Goal: Transaction & Acquisition: Purchase product/service

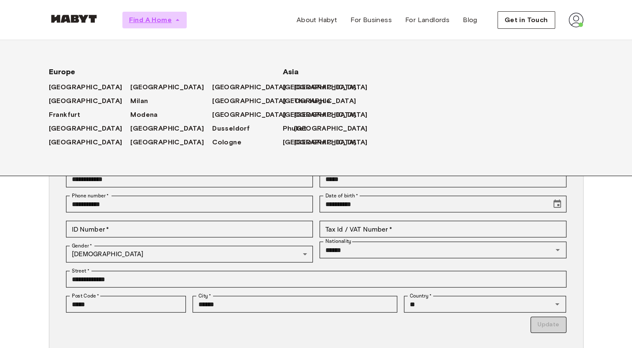
click at [157, 24] on span "Find A Home" at bounding box center [150, 20] width 43 height 10
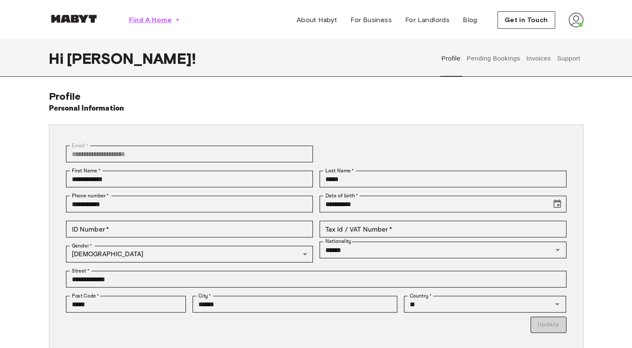
click at [159, 22] on span "Find A Home" at bounding box center [150, 20] width 43 height 10
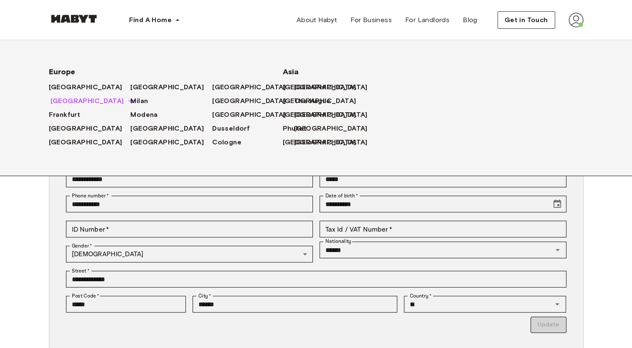
click at [61, 100] on span "[GEOGRAPHIC_DATA]" at bounding box center [88, 101] width 74 height 10
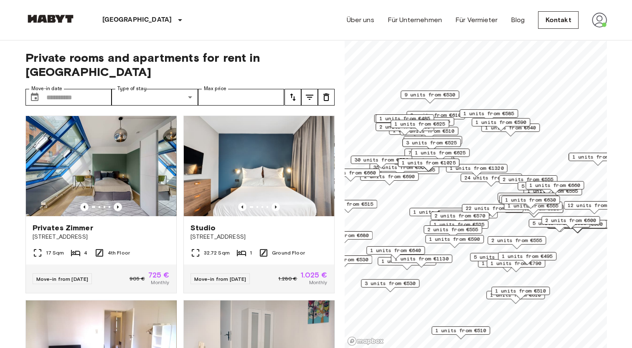
click at [531, 243] on span "2 units from €555" at bounding box center [516, 241] width 51 height 8
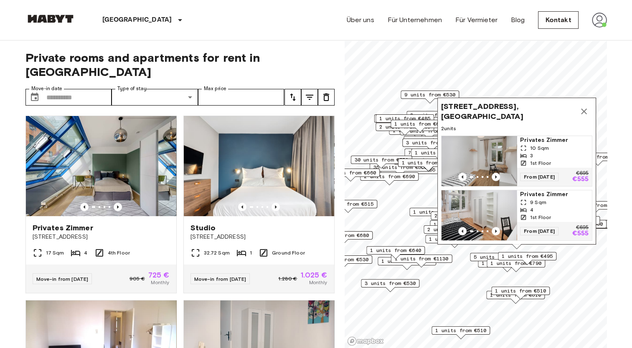
click at [586, 107] on icon "Map marker" at bounding box center [584, 112] width 10 height 10
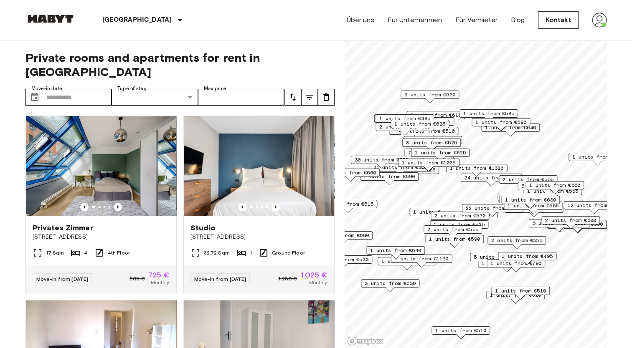
click at [567, 218] on span "2 units from €600" at bounding box center [570, 221] width 51 height 8
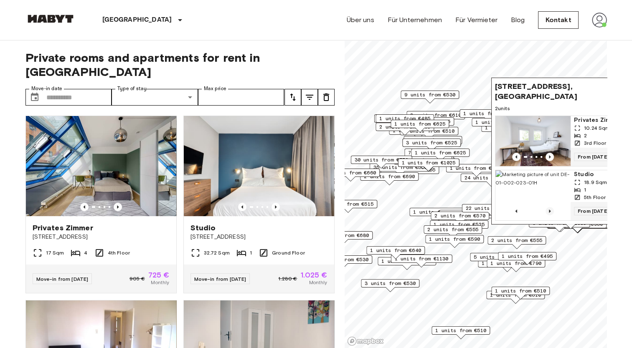
click at [551, 209] on icon "Previous image" at bounding box center [550, 211] width 8 height 8
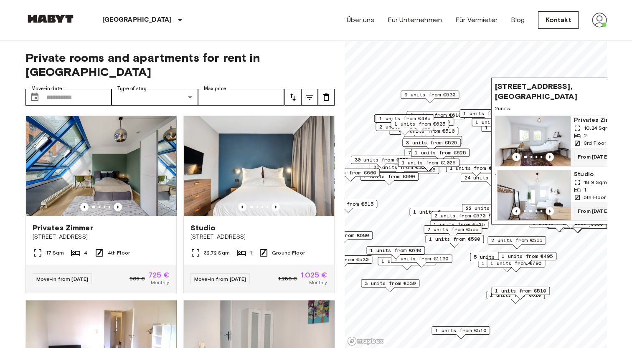
click at [589, 186] on div "1" at bounding box center [608, 190] width 69 height 8
click at [586, 116] on span "Privates Zimmer" at bounding box center [608, 120] width 69 height 8
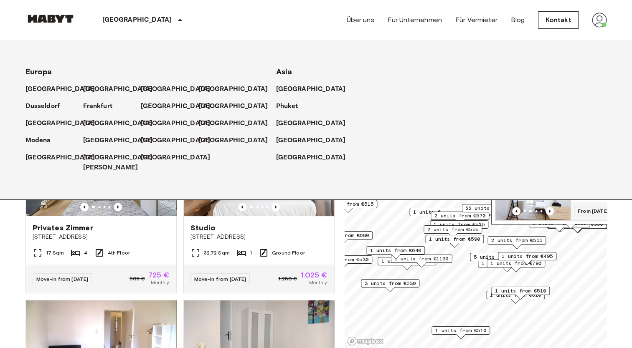
drag, startPoint x: 37, startPoint y: 71, endPoint x: 30, endPoint y: 55, distance: 18.0
click at [37, 71] on span "Europa" at bounding box center [38, 71] width 27 height 9
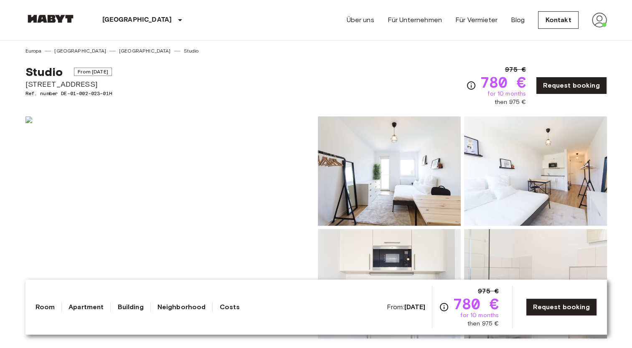
click at [476, 85] on icon "Check cost overview for full price breakdown. Please note that discounts apply …" at bounding box center [471, 86] width 10 height 10
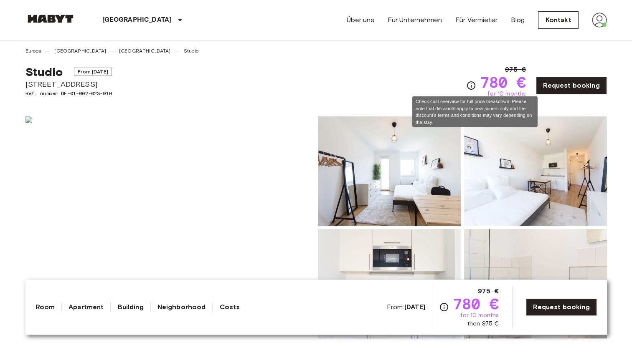
click at [476, 85] on icon "Check cost overview for full price breakdown. Please note that discounts apply …" at bounding box center [471, 86] width 10 height 10
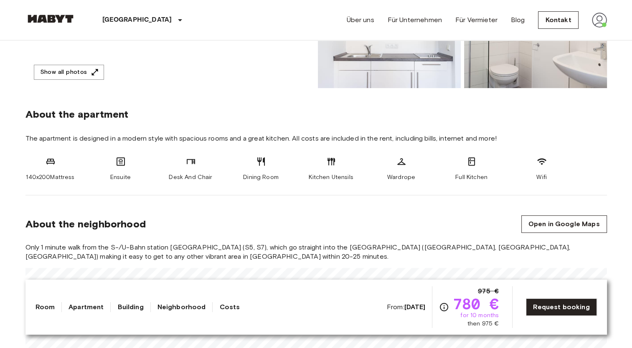
scroll to position [42, 0]
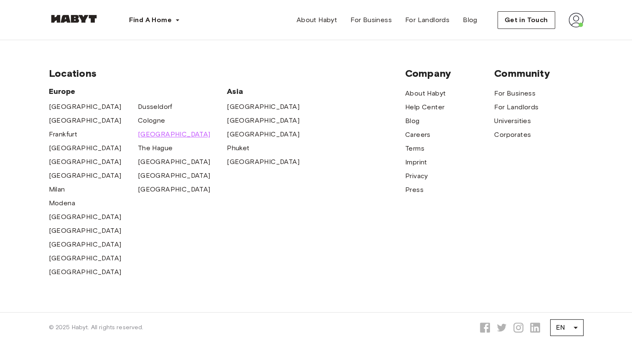
click at [142, 136] on span "[GEOGRAPHIC_DATA]" at bounding box center [174, 134] width 73 height 10
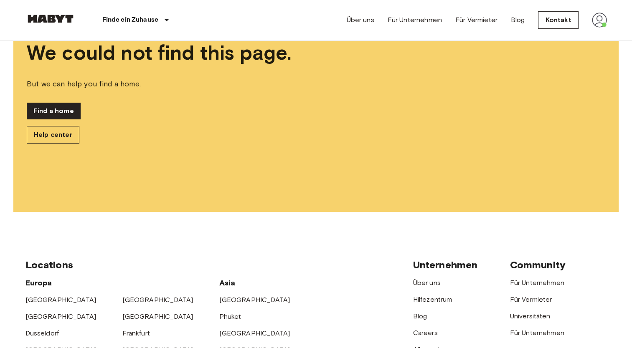
scroll to position [167, 0]
